Goal: Transaction & Acquisition: Book appointment/travel/reservation

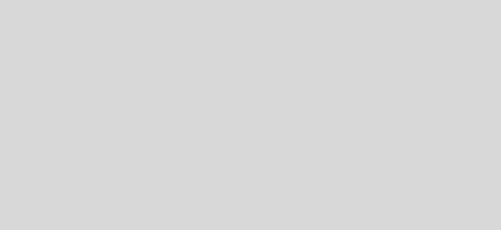
select select "pt"
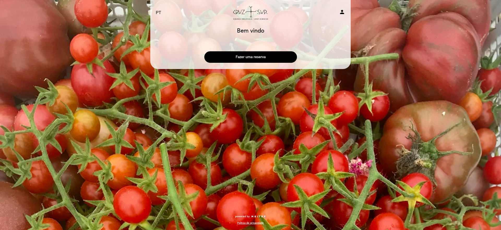
click at [238, 59] on button "Fazer uma reserva" at bounding box center [250, 56] width 93 height 11
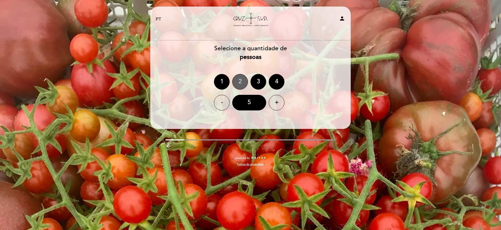
click at [240, 83] on div "2" at bounding box center [240, 82] width 16 height 16
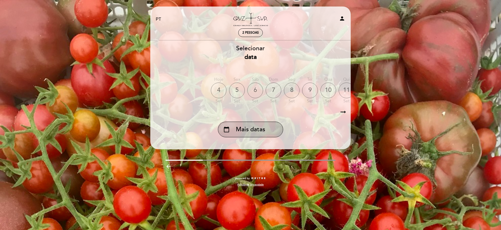
click at [264, 129] on span "Mais datas" at bounding box center [250, 129] width 29 height 9
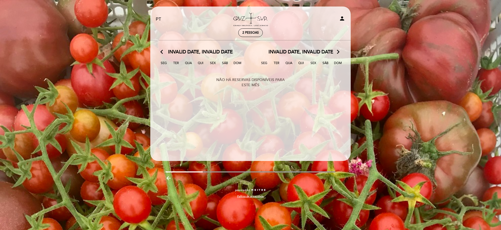
click at [337, 53] on icon "arrow_forward_ios" at bounding box center [337, 52] width 5 height 7
click at [339, 51] on icon "arrow_forward_ios" at bounding box center [337, 52] width 5 height 7
drag, startPoint x: 194, startPoint y: 171, endPoint x: 224, endPoint y: 170, distance: 29.7
click at [224, 170] on div "EN ES PT [GEOGRAPHIC_DATA] person 2 pessoas Bem vindo Bem vindo, Mudar usuário …" at bounding box center [250, 105] width 208 height 197
click at [168, 178] on icon "arrow_backward" at bounding box center [168, 178] width 6 height 6
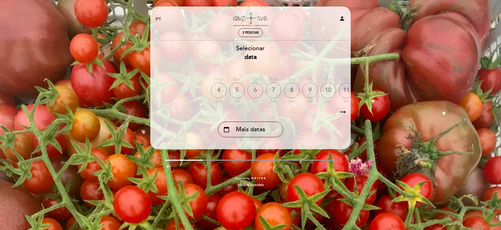
click at [342, 112] on icon "arrow_right_alt" at bounding box center [343, 112] width 8 height 11
click at [340, 94] on icon "calendar_today" at bounding box center [340, 90] width 6 height 9
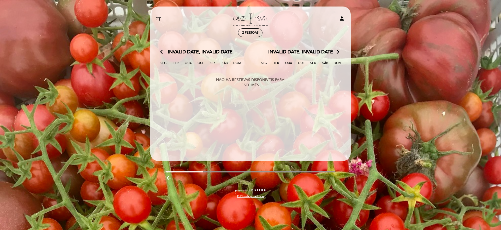
click at [200, 51] on span "Invalid date, Invalid date" at bounding box center [200, 52] width 65 height 7
click at [241, 29] on div "2 pessoas" at bounding box center [250, 33] width 24 height 8
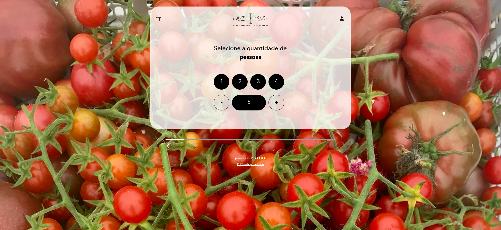
click at [339, 16] on icon "person" at bounding box center [341, 18] width 6 height 6
